Goal: Task Accomplishment & Management: Manage account settings

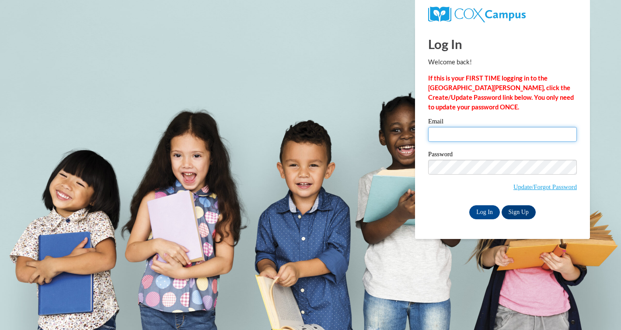
click at [441, 137] on input "Email" at bounding box center [502, 134] width 149 height 15
type input "[EMAIL_ADDRESS][DOMAIN_NAME]"
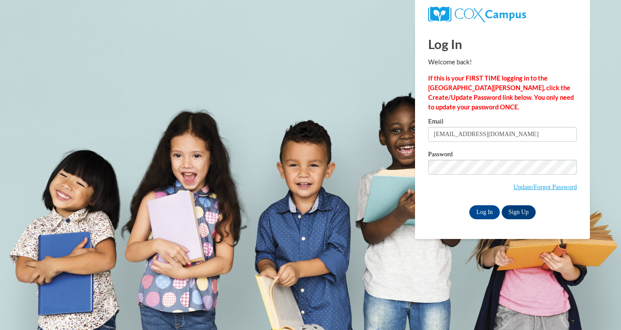
click at [442, 135] on input "[EMAIL_ADDRESS][DOMAIN_NAME]" at bounding box center [502, 134] width 149 height 15
click at [479, 209] on input "Log In" at bounding box center [484, 212] width 31 height 14
